Goal: Transaction & Acquisition: Purchase product/service

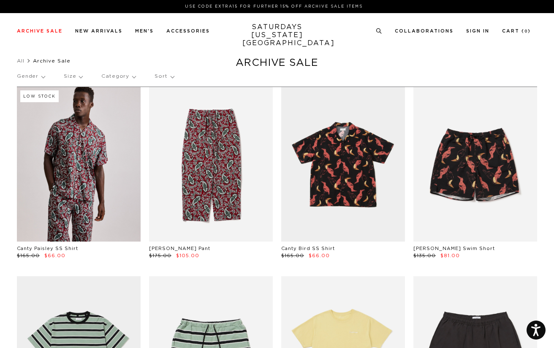
click at [39, 76] on p "Gender" at bounding box center [31, 76] width 28 height 19
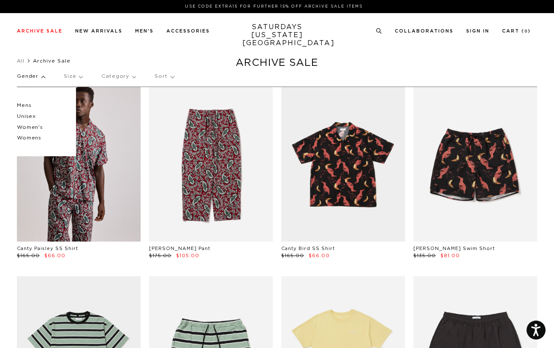
click at [27, 105] on p "Mens" at bounding box center [42, 105] width 51 height 11
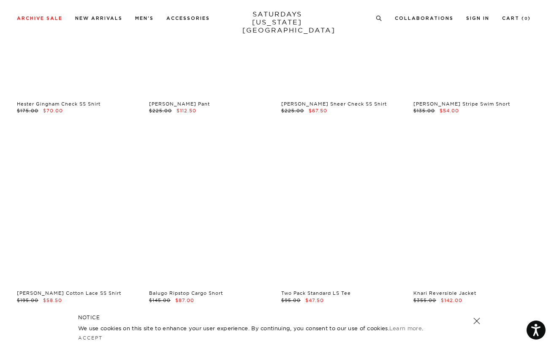
scroll to position [591, 0]
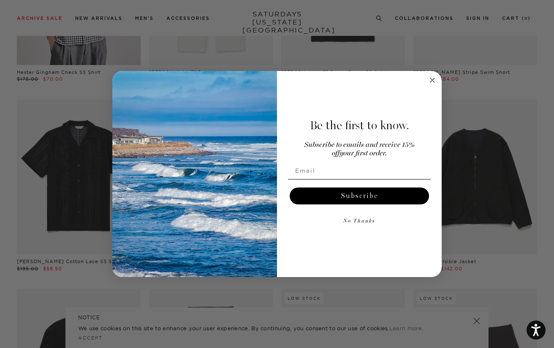
click at [433, 79] on icon "Close dialog" at bounding box center [432, 80] width 4 height 4
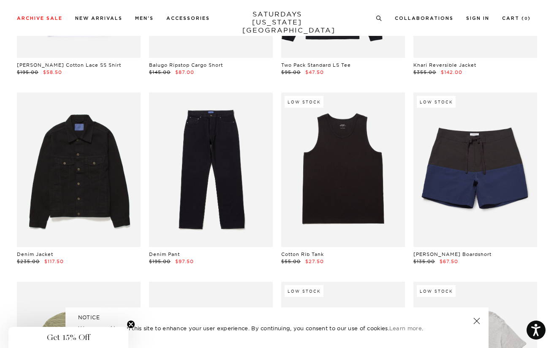
scroll to position [802, 0]
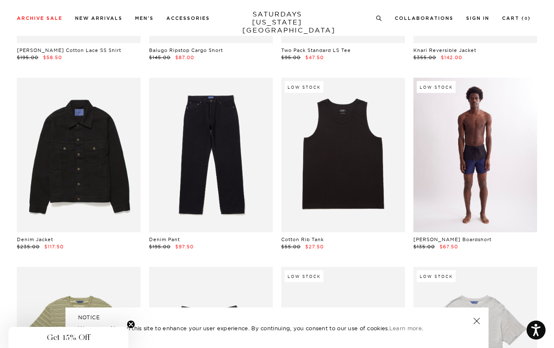
click at [475, 168] on link at bounding box center [475, 155] width 124 height 154
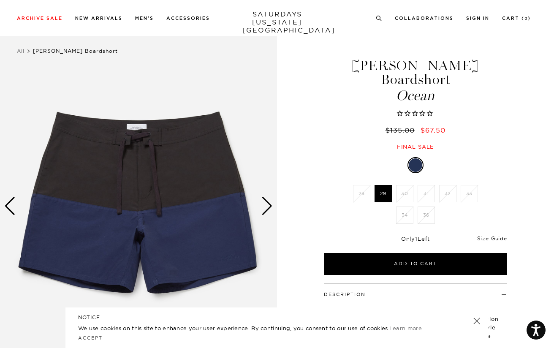
scroll to position [42, 0]
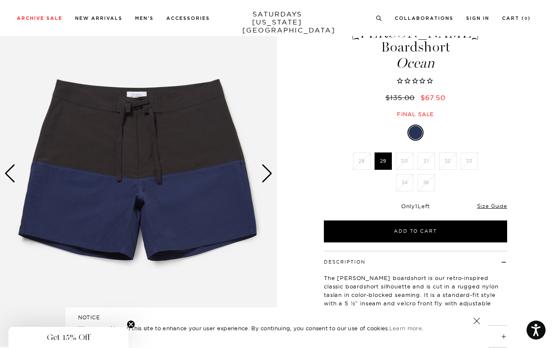
click at [424, 152] on li "31" at bounding box center [426, 160] width 22 height 17
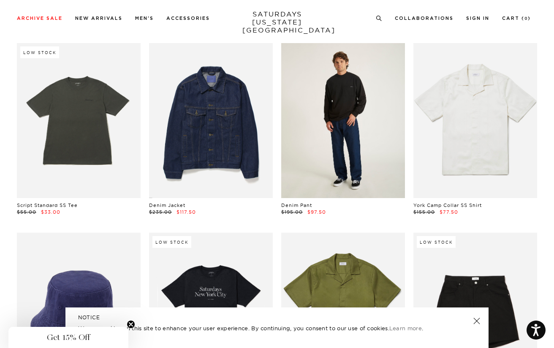
scroll to position [3292, 0]
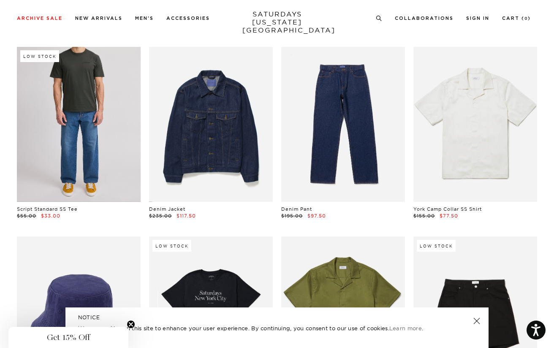
click at [92, 134] on link at bounding box center [79, 124] width 124 height 154
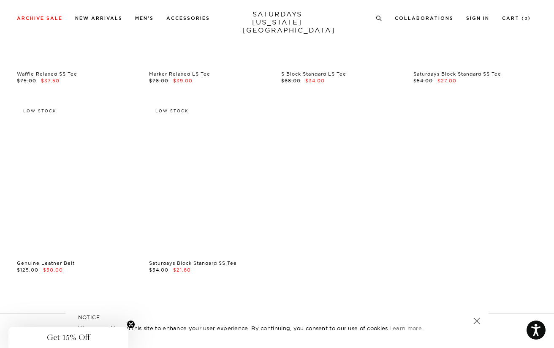
scroll to position [15297, 0]
